Goal: Consume media (video, audio): Consume media (video, audio)

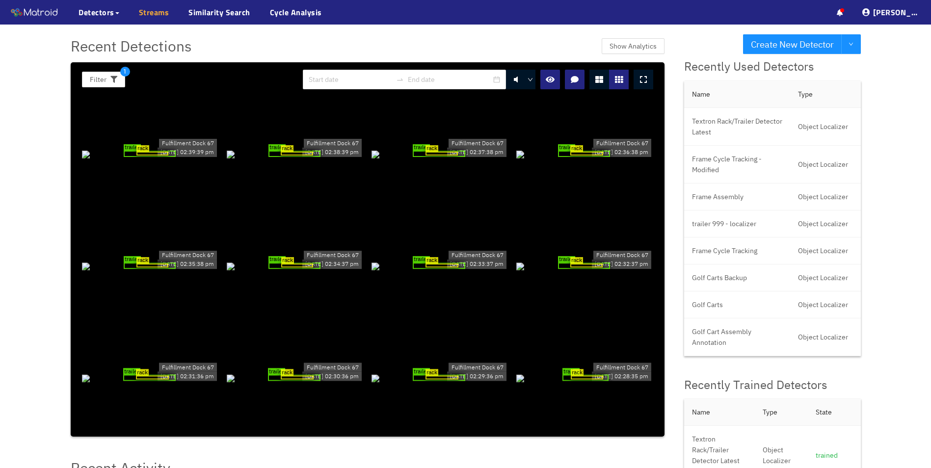
click at [157, 12] on link "Streams" at bounding box center [154, 12] width 30 height 12
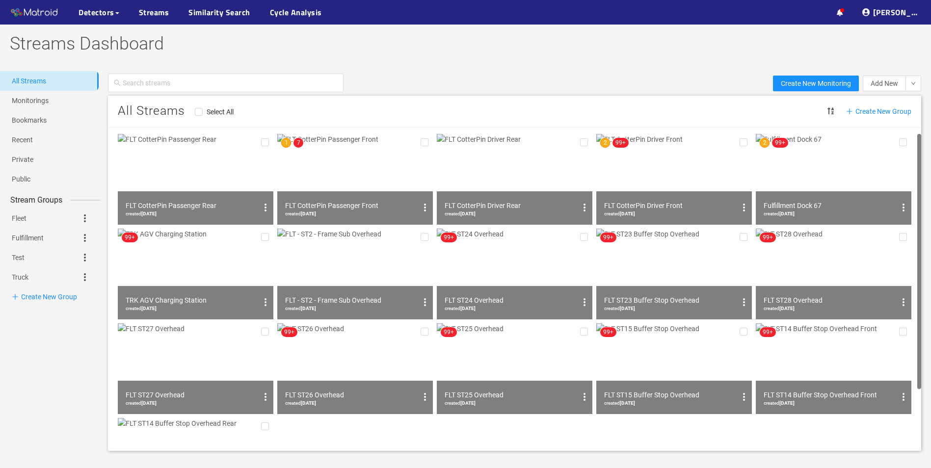
click at [352, 169] on img at bounding box center [355, 179] width 156 height 91
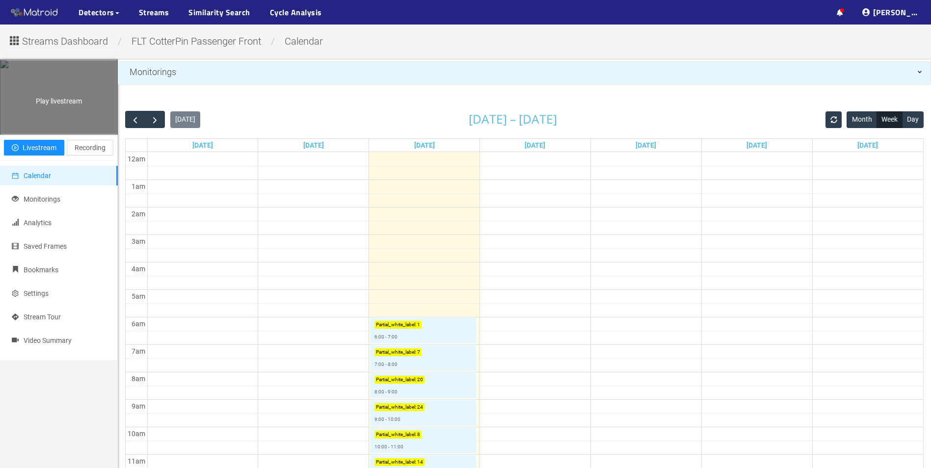
click at [59, 134] on div "Play livestream" at bounding box center [58, 97] width 117 height 74
